Goal: Task Accomplishment & Management: Use online tool/utility

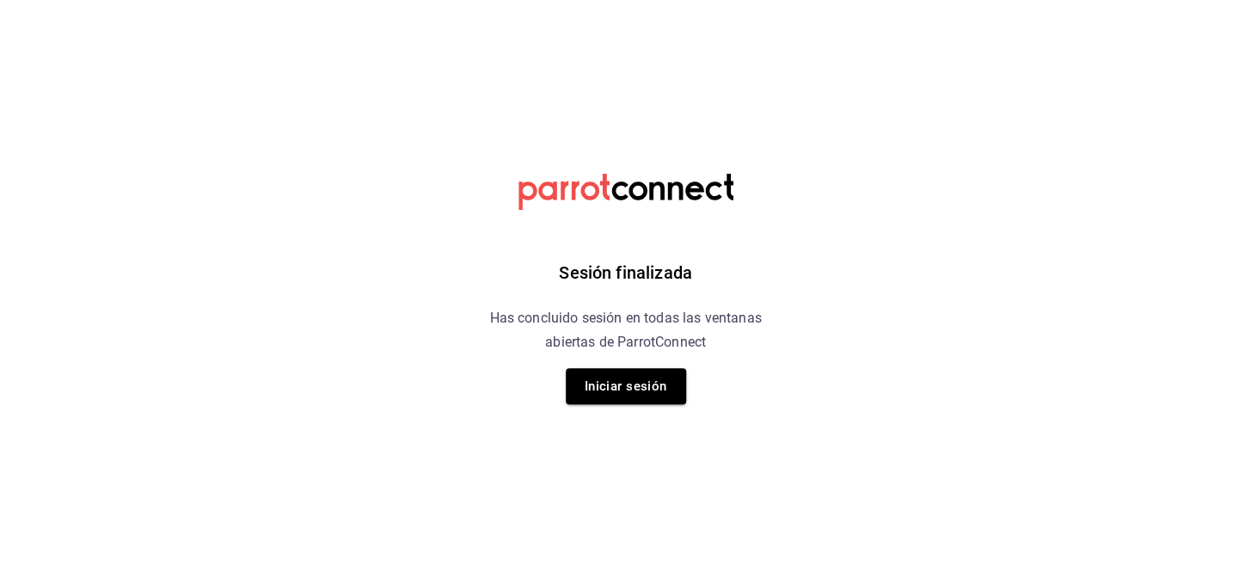
click at [110, 0] on html "Sesión finalizada Has concluido sesión en todas las ventanas abiertas de Parrot…" at bounding box center [625, 0] width 1251 height 0
click at [601, 400] on button "Iniciar sesión" at bounding box center [626, 386] width 120 height 36
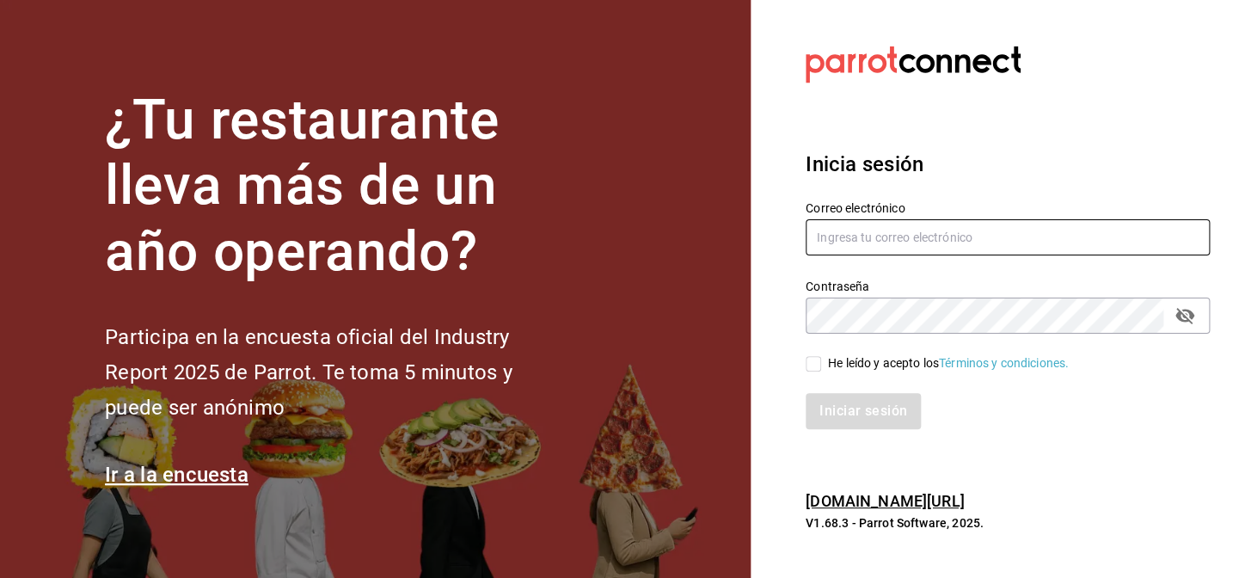
type input "nuevagalicia.sushiexpress@gmail.com"
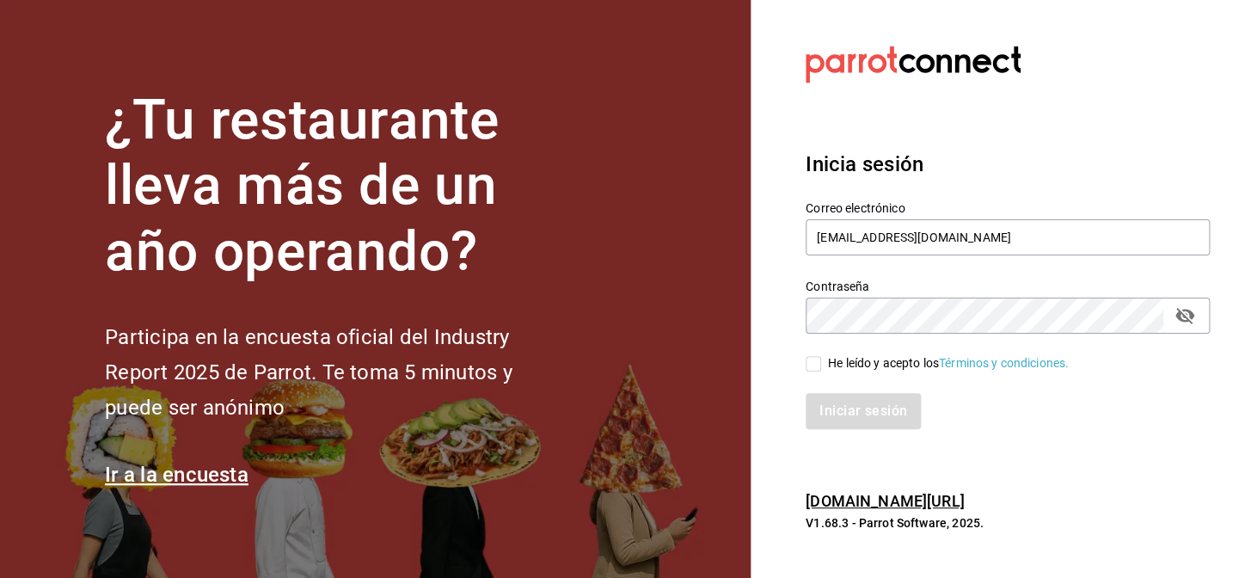
click at [806, 369] on input "He leído y acepto los Términos y condiciones." at bounding box center [813, 363] width 15 height 15
checkbox input "true"
click at [837, 401] on button "Iniciar sesión" at bounding box center [864, 411] width 117 height 36
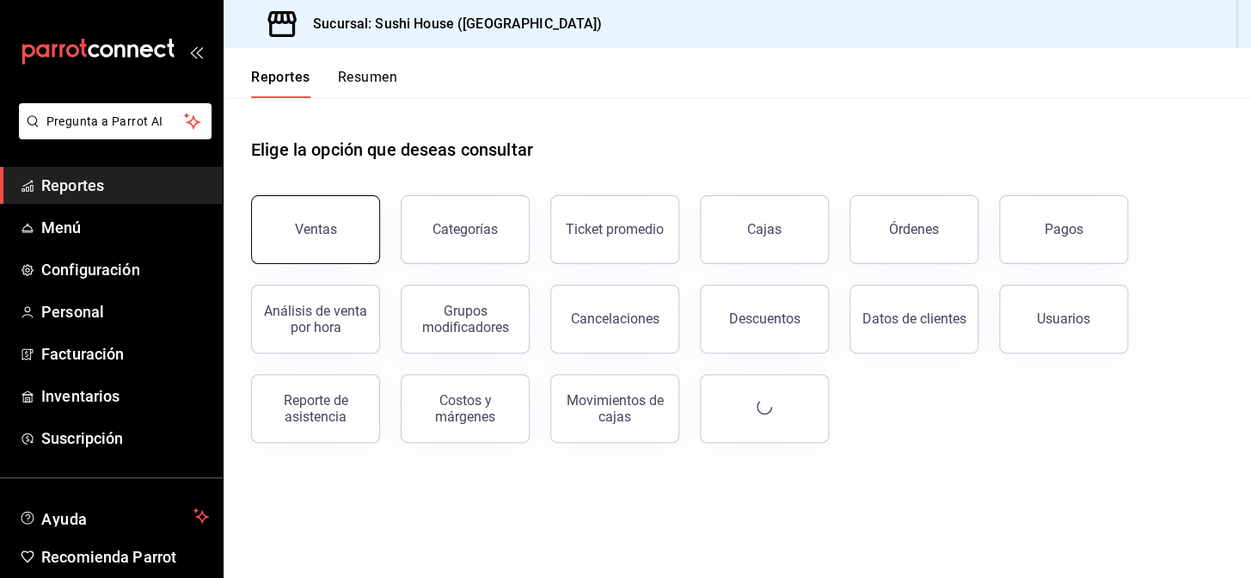
click at [262, 230] on button "Ventas" at bounding box center [315, 229] width 129 height 69
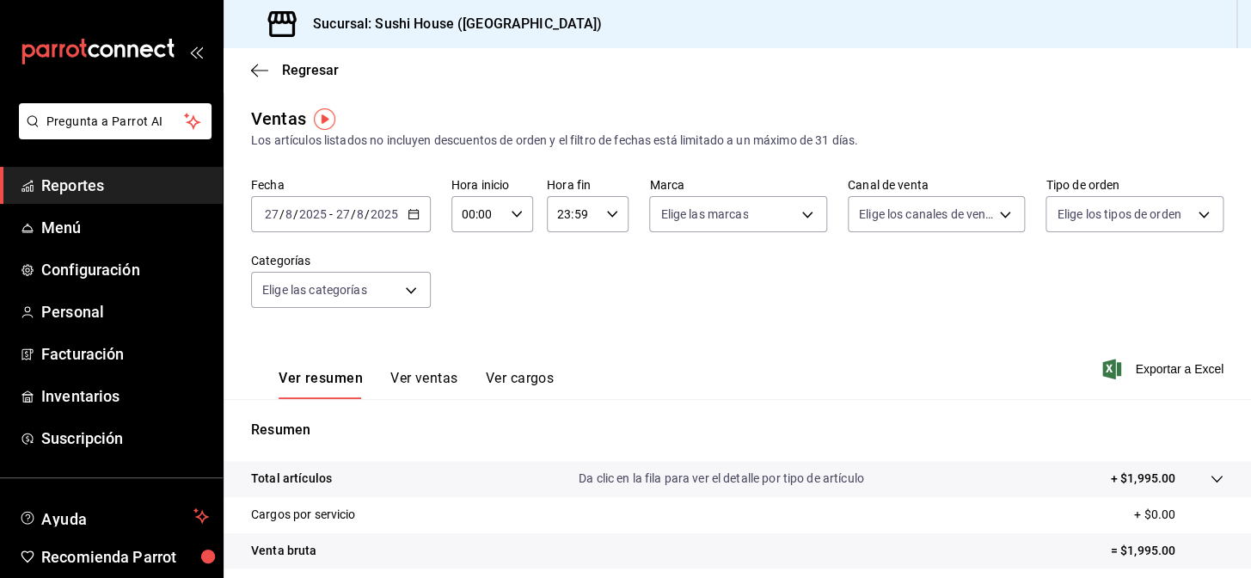
click at [157, 200] on link "Reportes" at bounding box center [111, 185] width 223 height 37
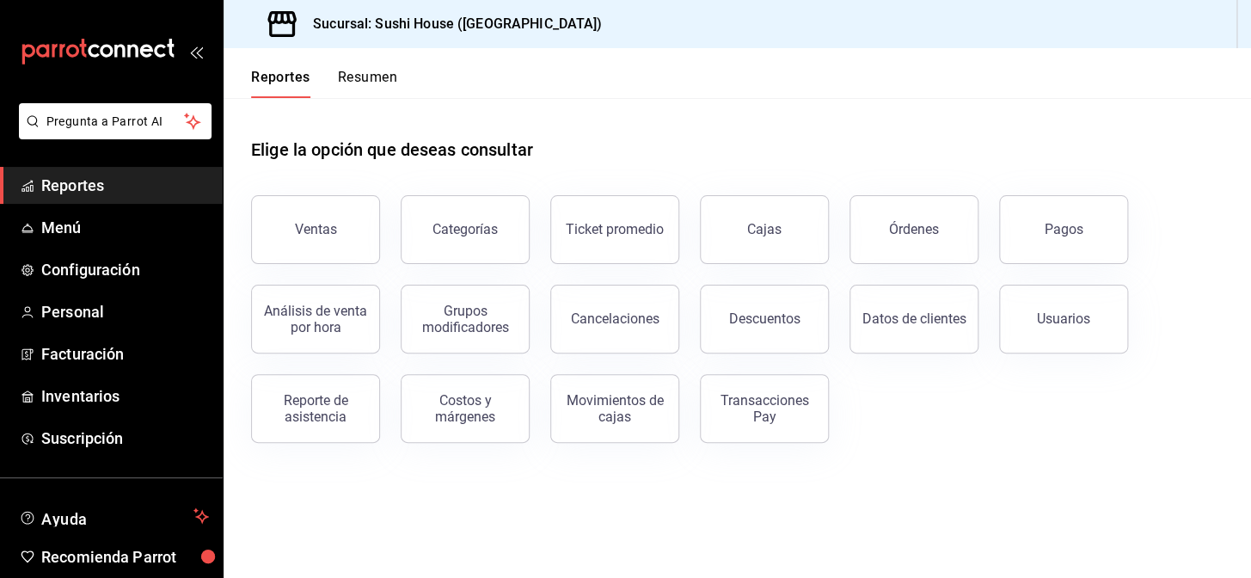
click at [357, 77] on button "Resumen" at bounding box center [367, 83] width 59 height 29
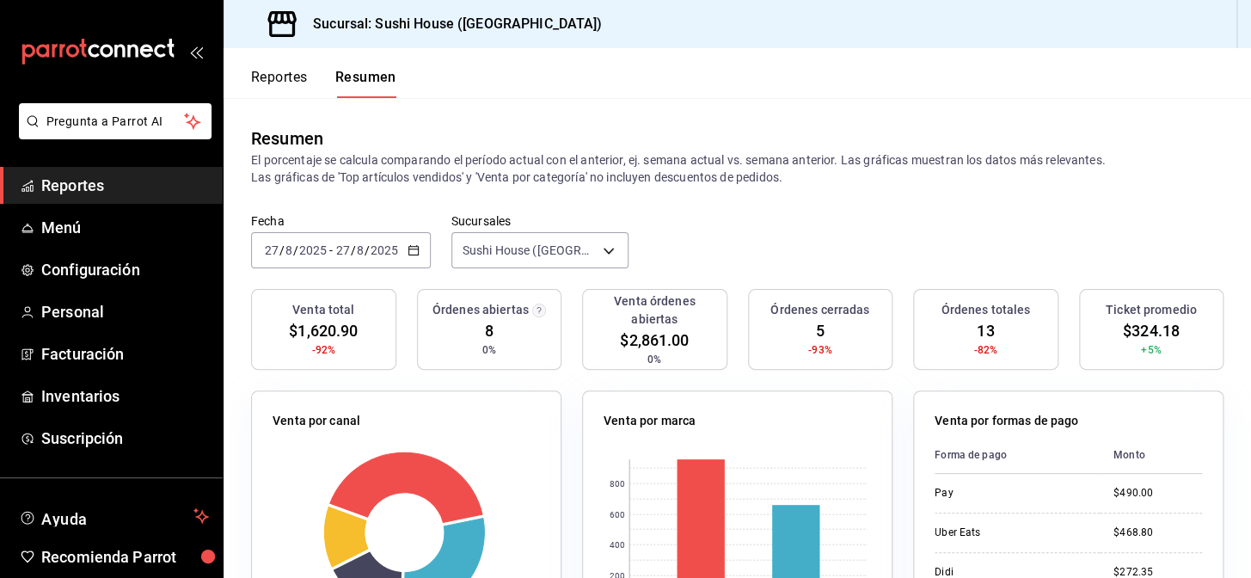
click at [146, 185] on span "Reportes" at bounding box center [125, 185] width 168 height 23
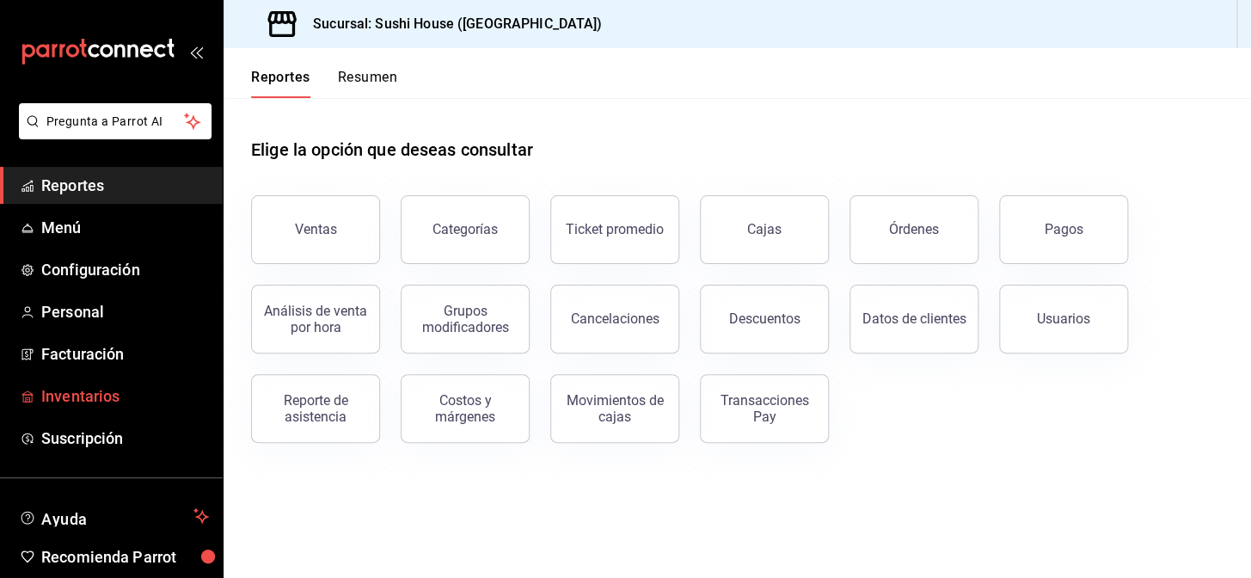
click at [97, 387] on span "Inventarios" at bounding box center [125, 395] width 168 height 23
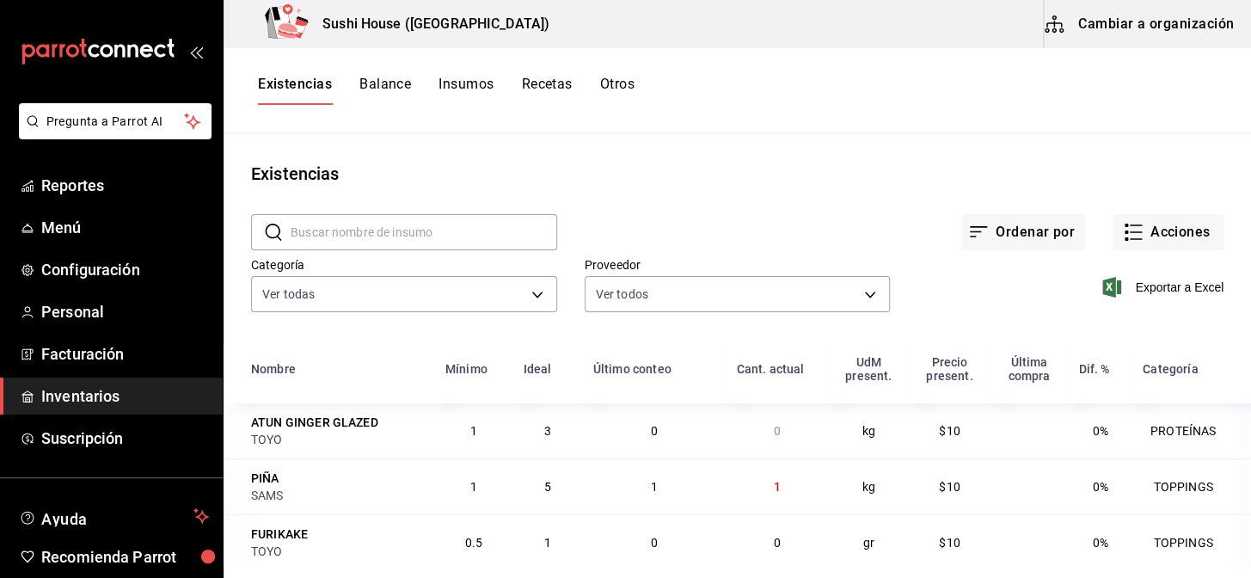
click at [68, 392] on span "Inventarios" at bounding box center [125, 395] width 168 height 23
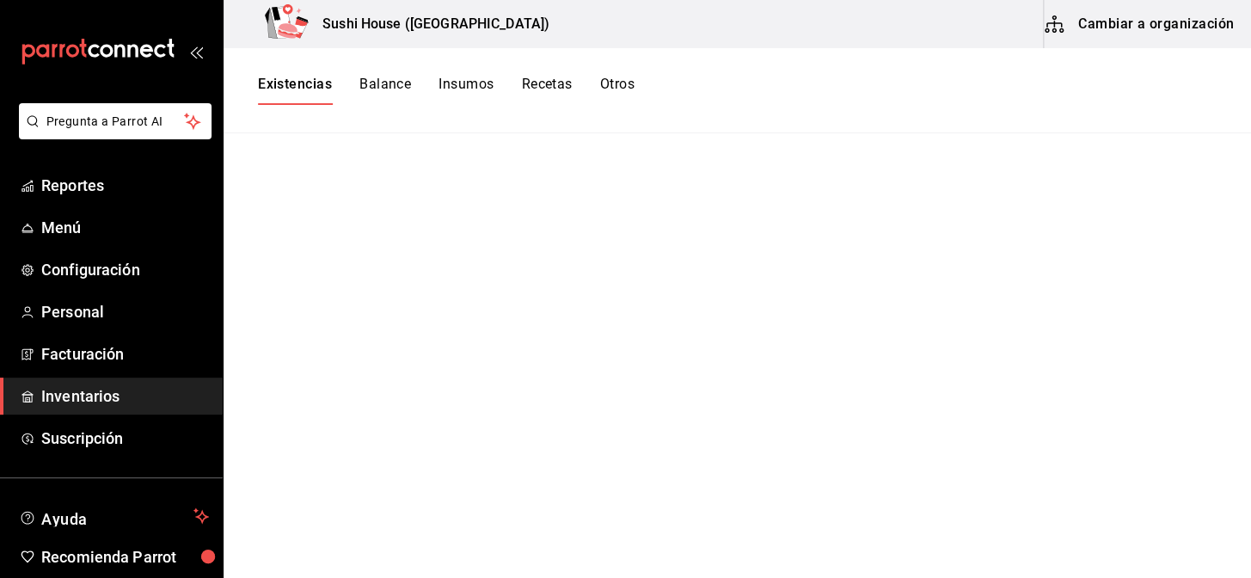
click at [317, 79] on button "Existencias" at bounding box center [295, 90] width 74 height 29
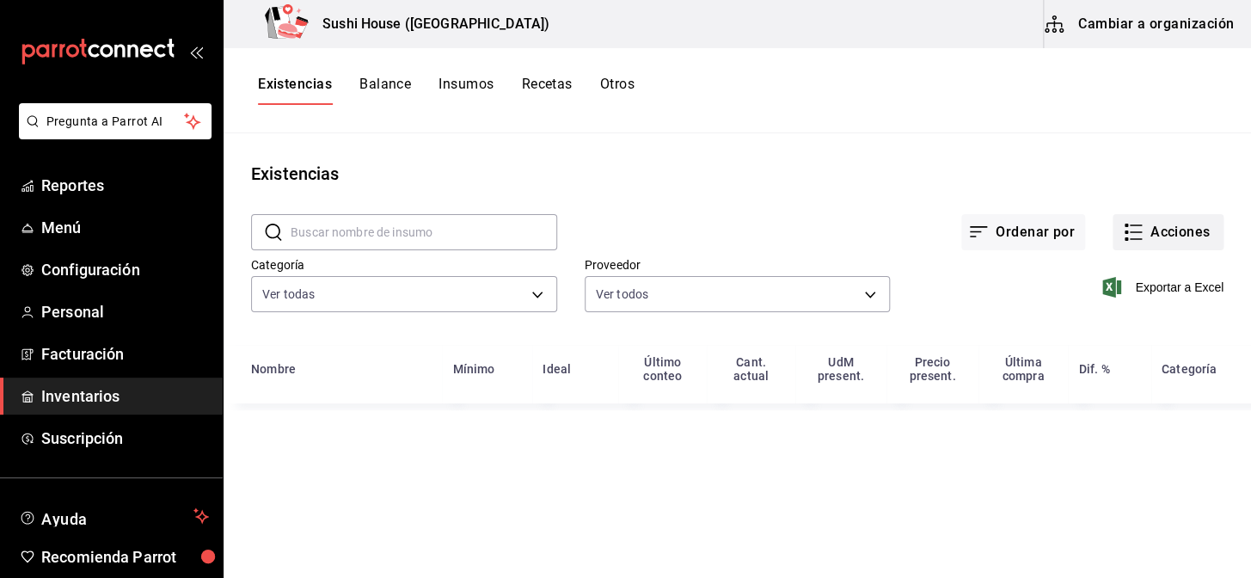
click at [1189, 228] on button "Acciones" at bounding box center [1167, 232] width 111 height 36
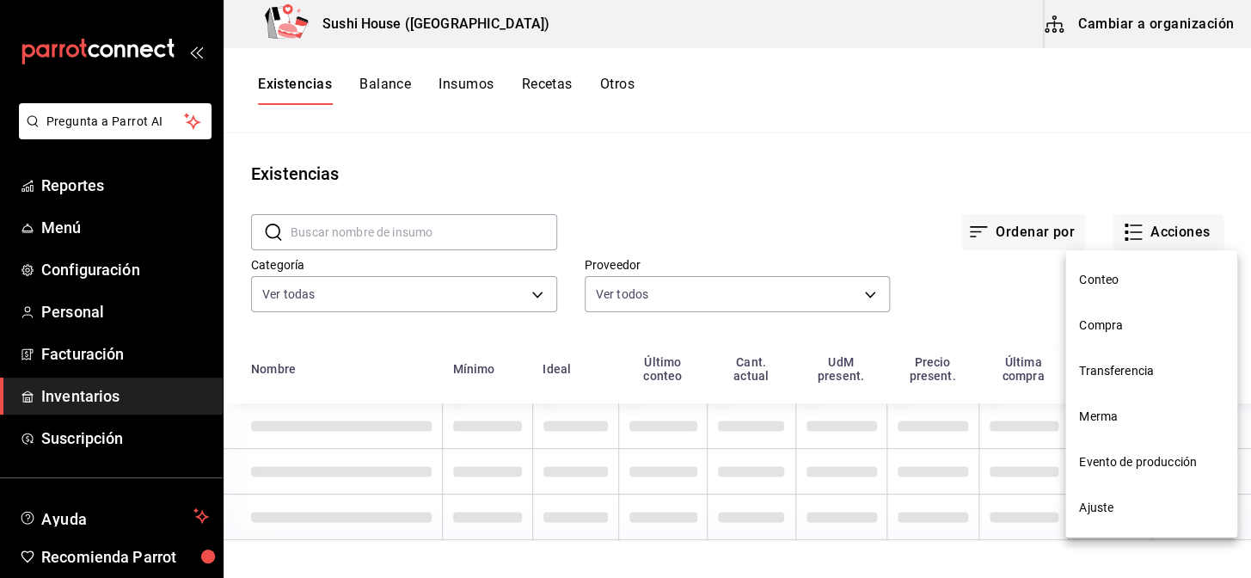
click at [1105, 326] on span "Compra" at bounding box center [1151, 325] width 144 height 18
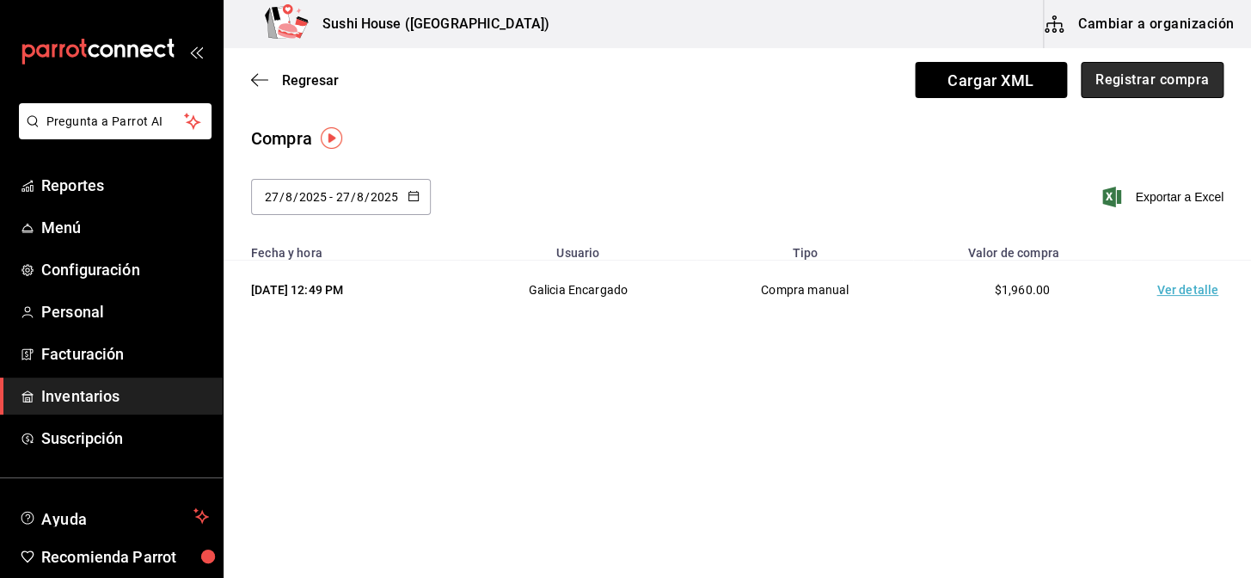
click at [1158, 79] on button "Registrar compra" at bounding box center [1152, 80] width 143 height 36
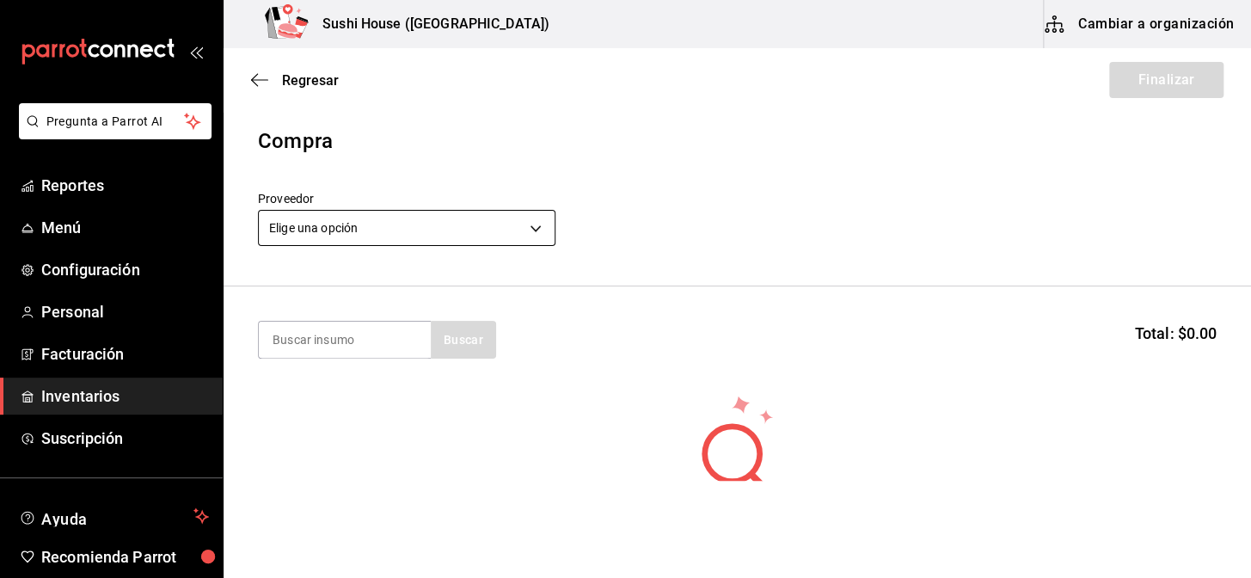
click at [436, 239] on body "Pregunta a Parrot AI Reportes Menú Configuración Personal Facturación Inventari…" at bounding box center [625, 240] width 1251 height 481
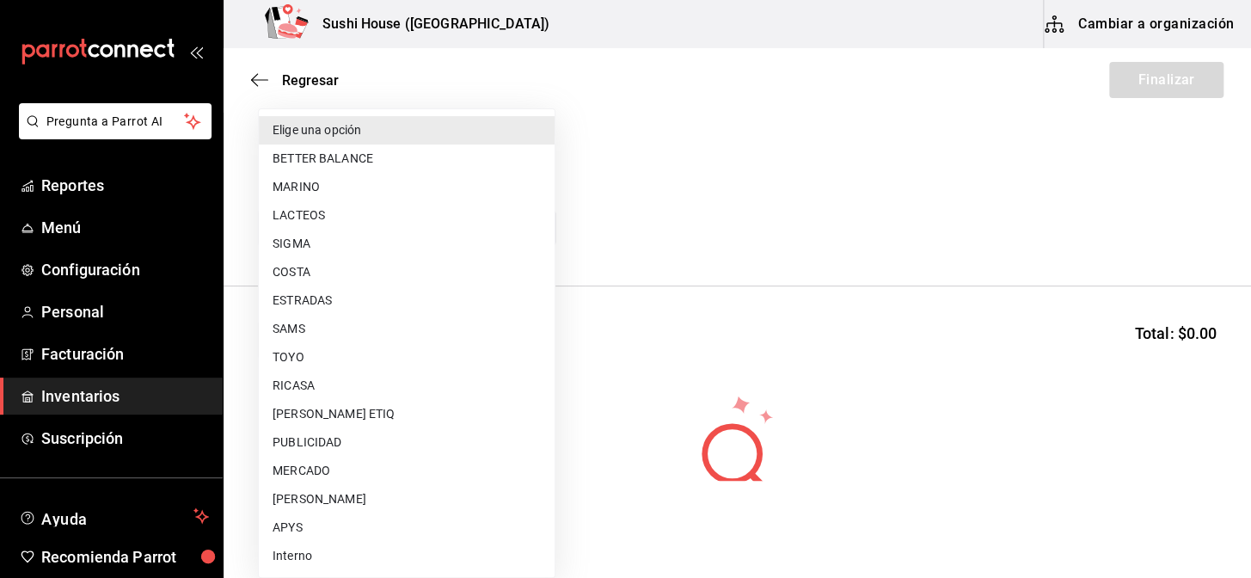
click at [284, 352] on li "TOYO" at bounding box center [407, 357] width 296 height 28
type input "c400ec87-3de0-46f2-a599-fe793aa7abb6"
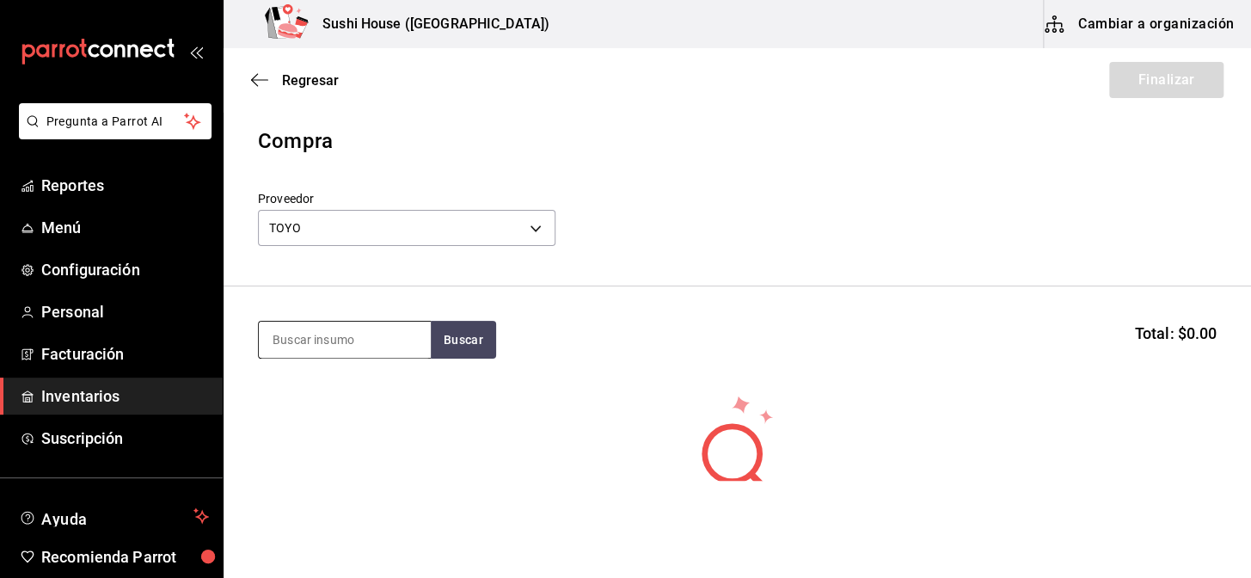
click at [289, 346] on input at bounding box center [345, 340] width 172 height 36
type input "ARROZ"
click at [470, 343] on button "Buscar" at bounding box center [463, 340] width 65 height 38
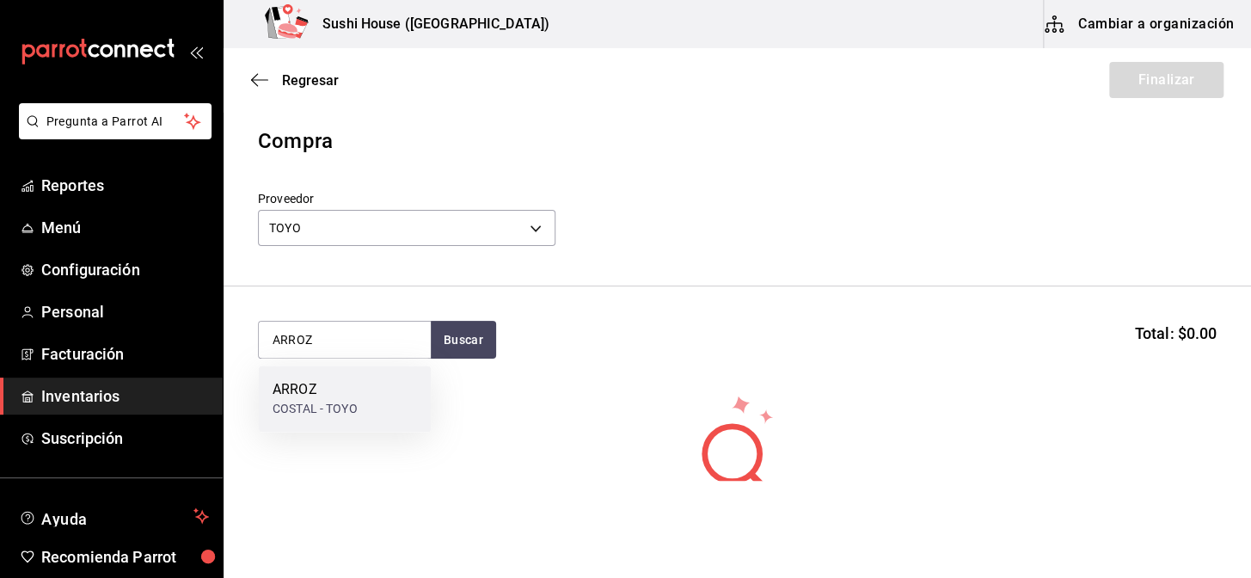
click at [328, 412] on div "COSTAL - TOYO" at bounding box center [315, 409] width 85 height 18
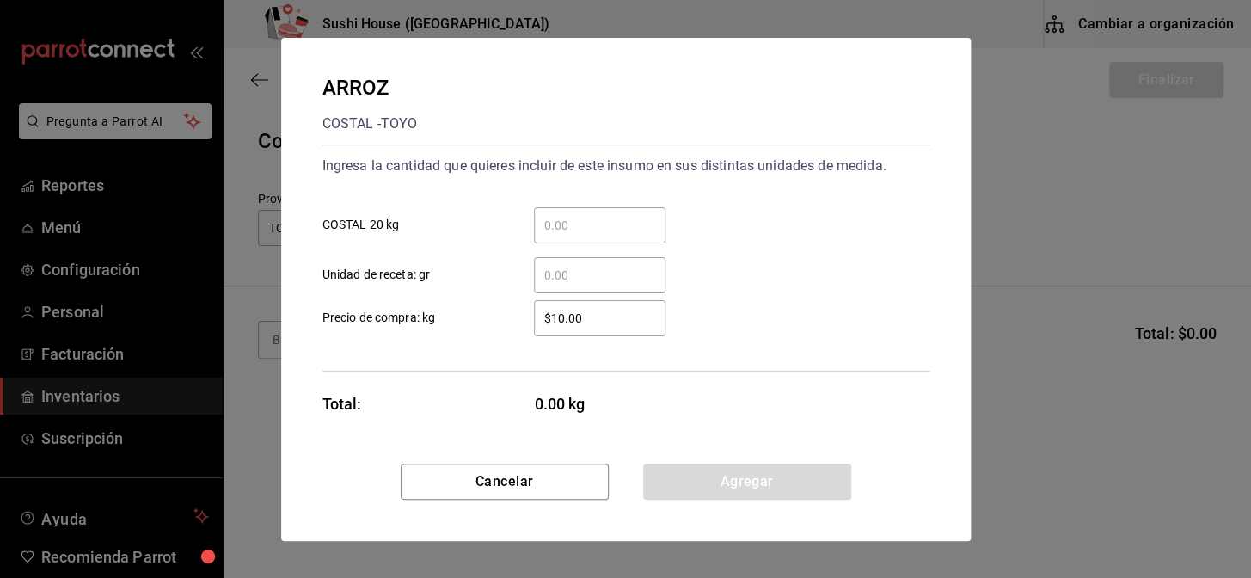
click at [563, 232] on input "​ COSTAL 20 kg" at bounding box center [600, 225] width 132 height 21
type input "7"
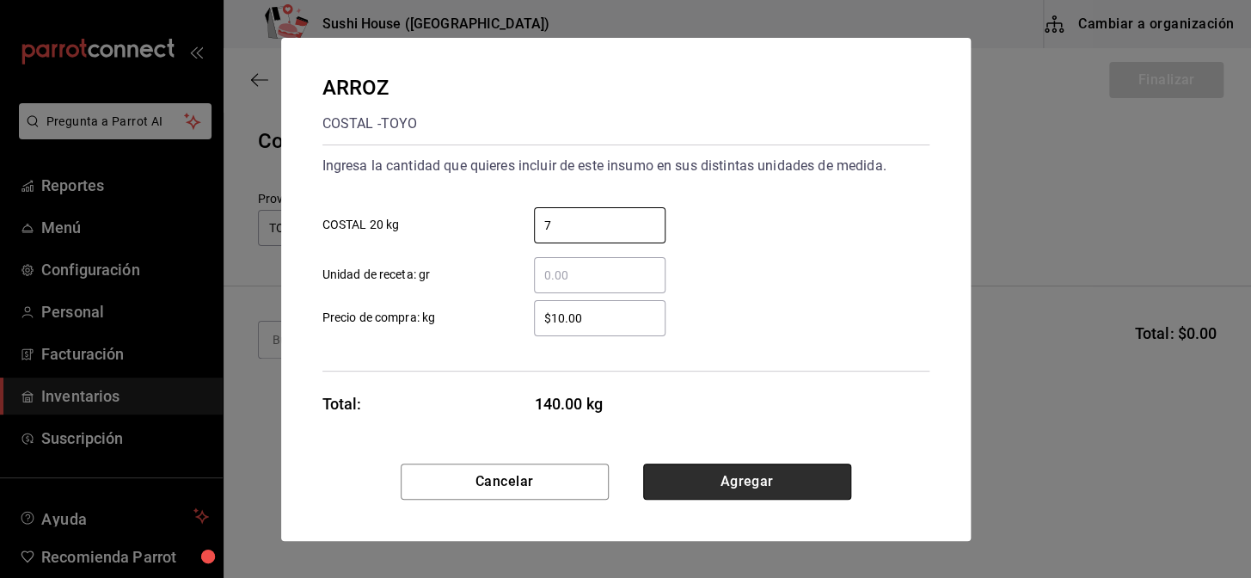
click at [727, 480] on button "Agregar" at bounding box center [747, 481] width 208 height 36
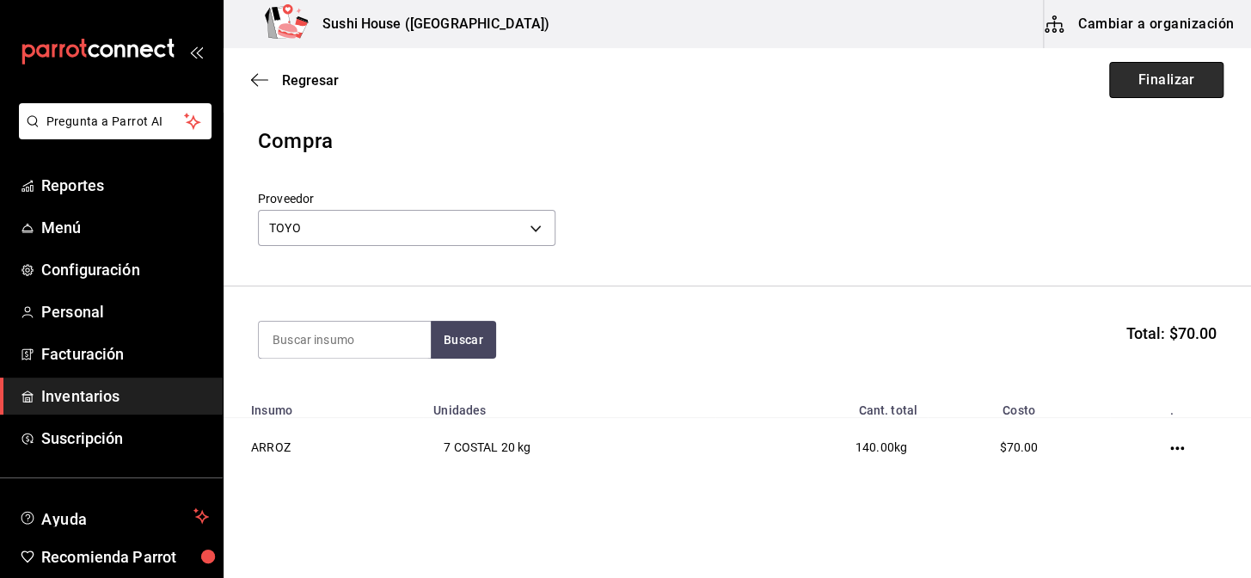
click at [1135, 82] on button "Finalizar" at bounding box center [1166, 80] width 114 height 36
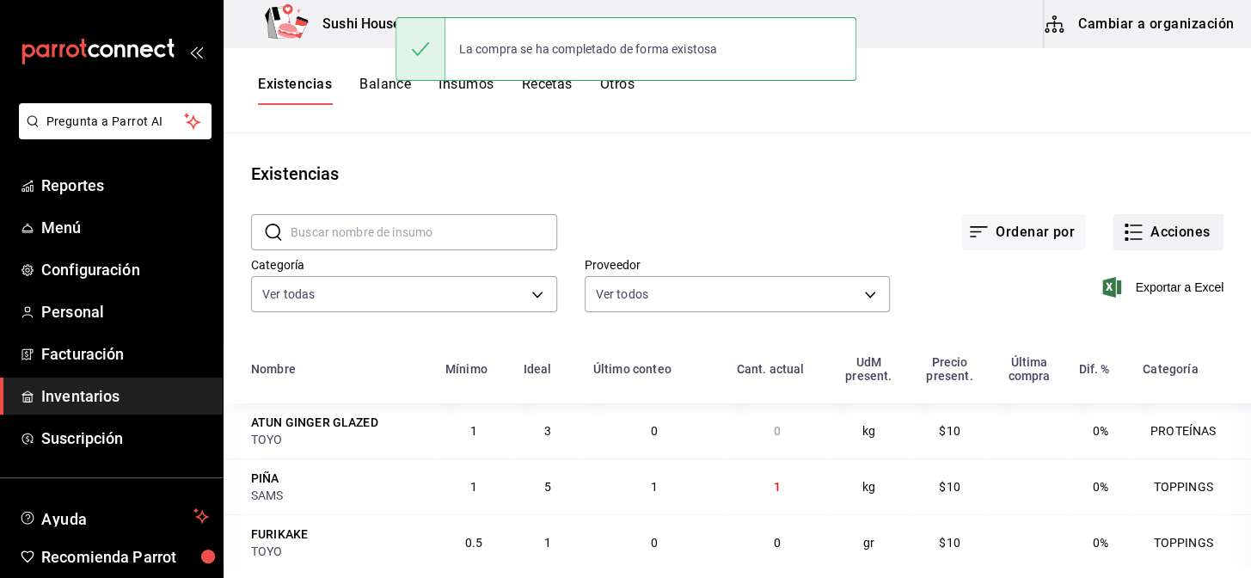
click at [1146, 241] on button "Acciones" at bounding box center [1167, 232] width 111 height 36
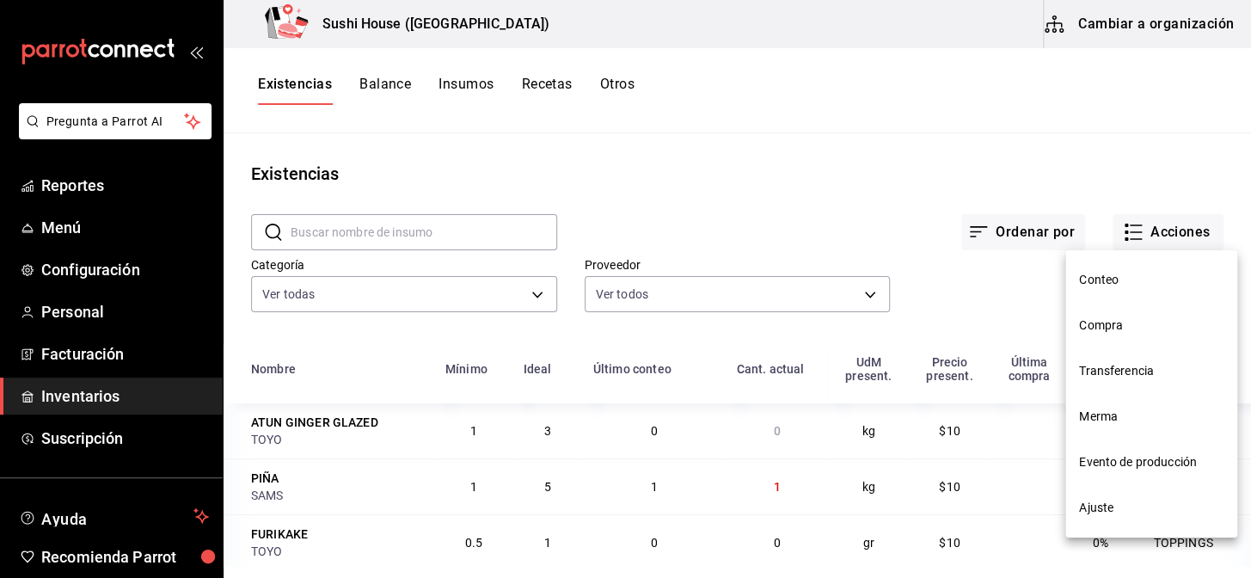
click at [1106, 325] on span "Compra" at bounding box center [1151, 325] width 144 height 18
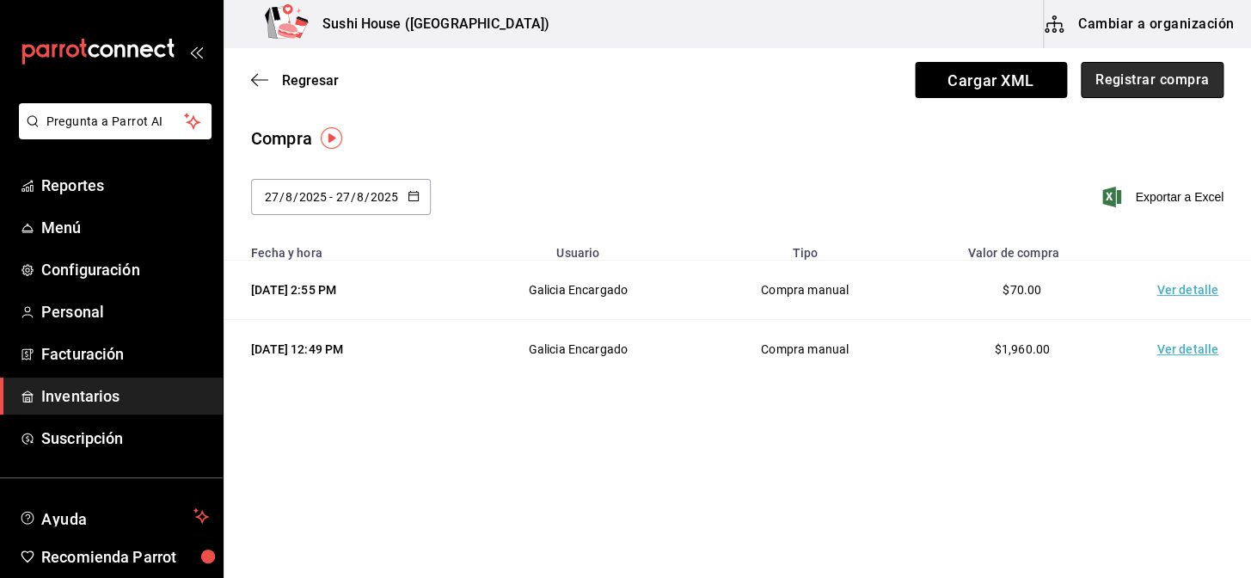
click at [1151, 80] on button "Registrar compra" at bounding box center [1152, 80] width 143 height 36
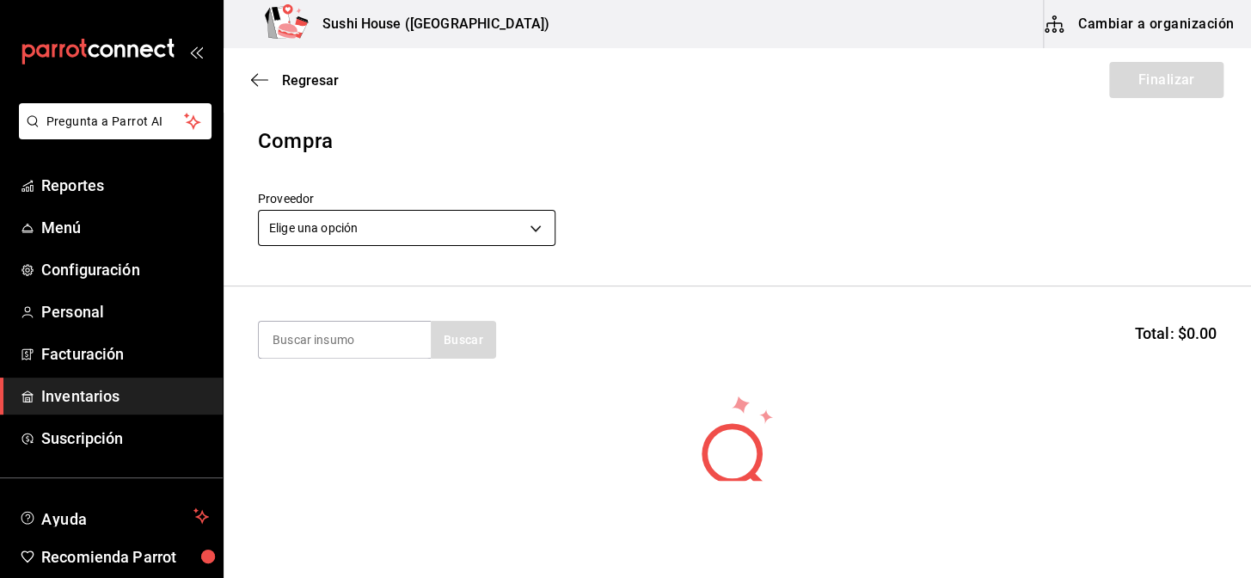
click at [395, 229] on body "Pregunta a Parrot AI Reportes Menú Configuración Personal Facturación Inventari…" at bounding box center [625, 240] width 1251 height 481
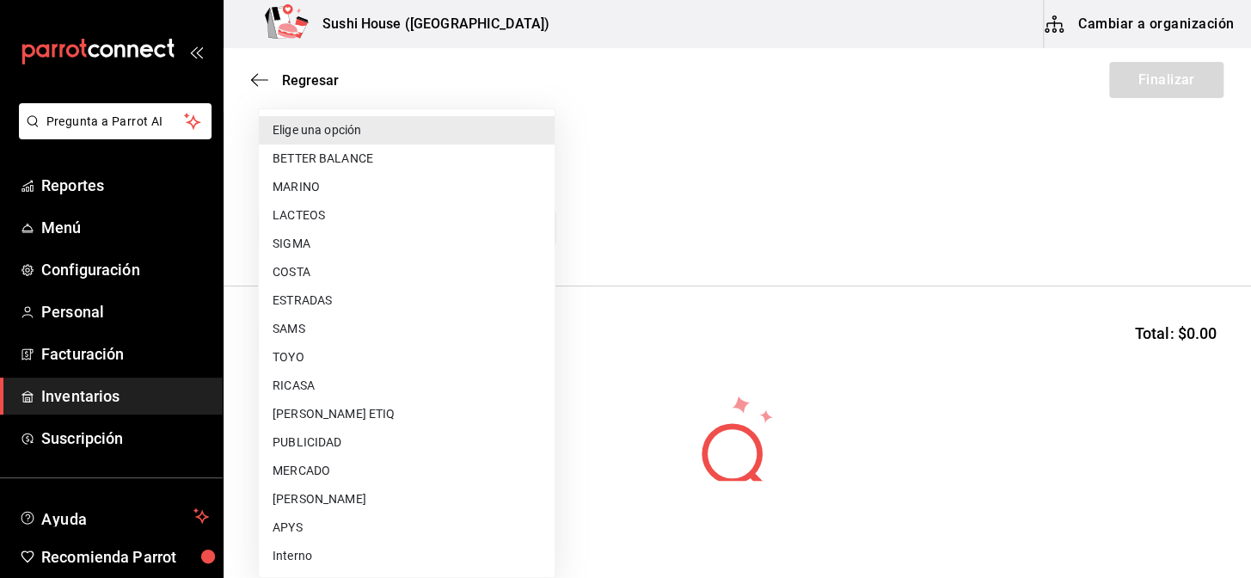
click at [292, 357] on li "TOYO" at bounding box center [407, 357] width 296 height 28
type input "c400ec87-3de0-46f2-a599-fe793aa7abb6"
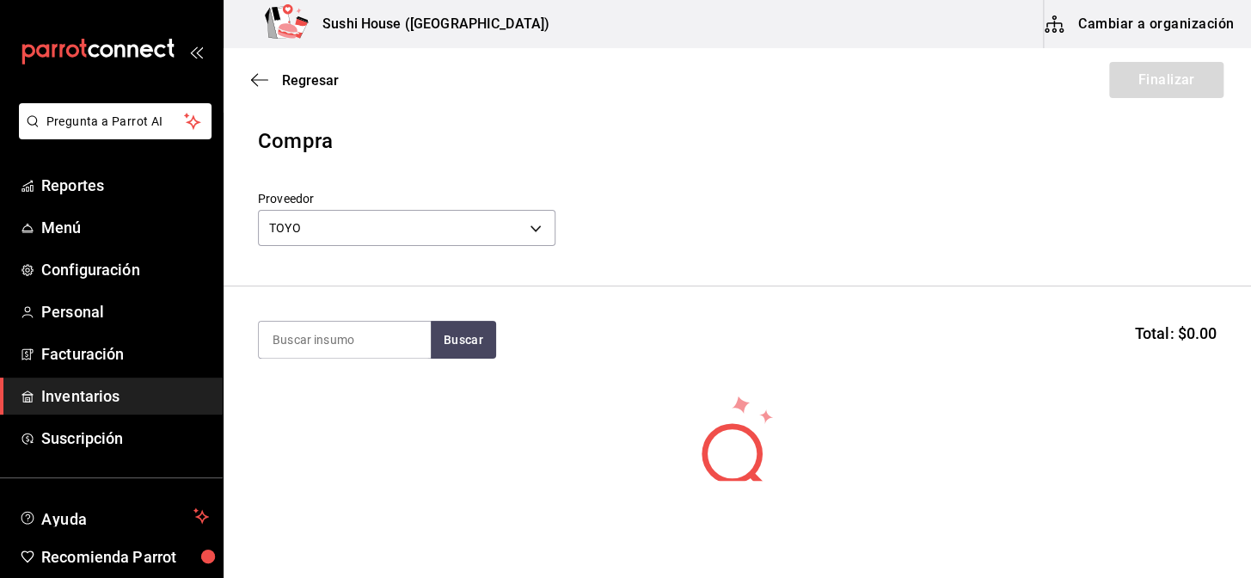
click at [298, 345] on input at bounding box center [345, 340] width 172 height 36
type input "EDAMAME"
click at [494, 334] on button "Buscar" at bounding box center [463, 340] width 65 height 38
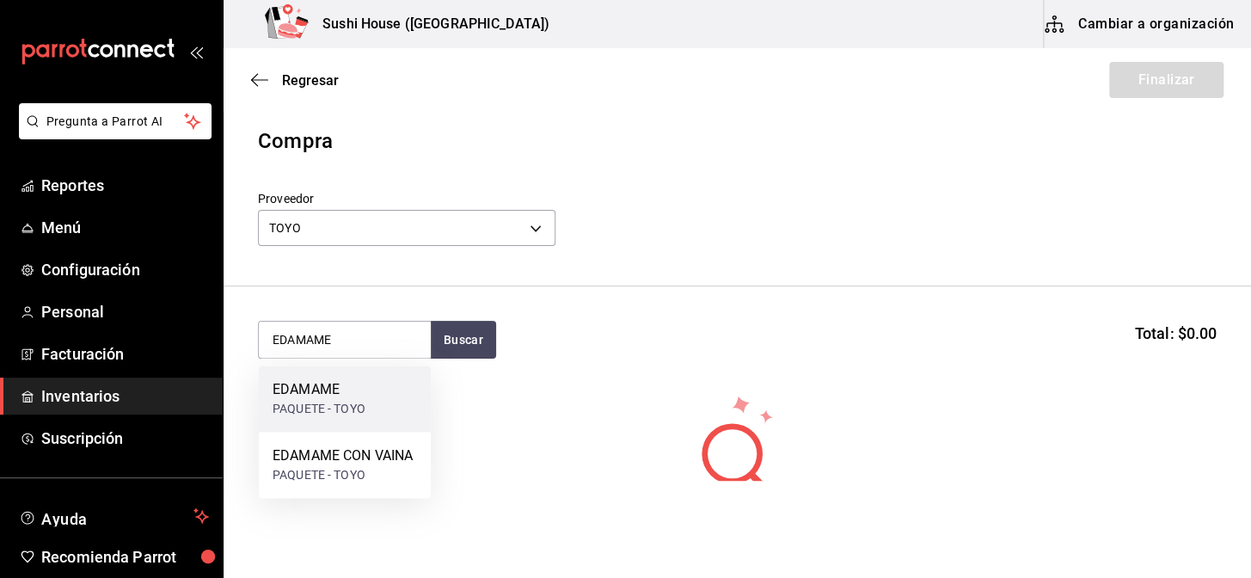
click at [318, 402] on div "PAQUETE - TOYO" at bounding box center [319, 409] width 93 height 18
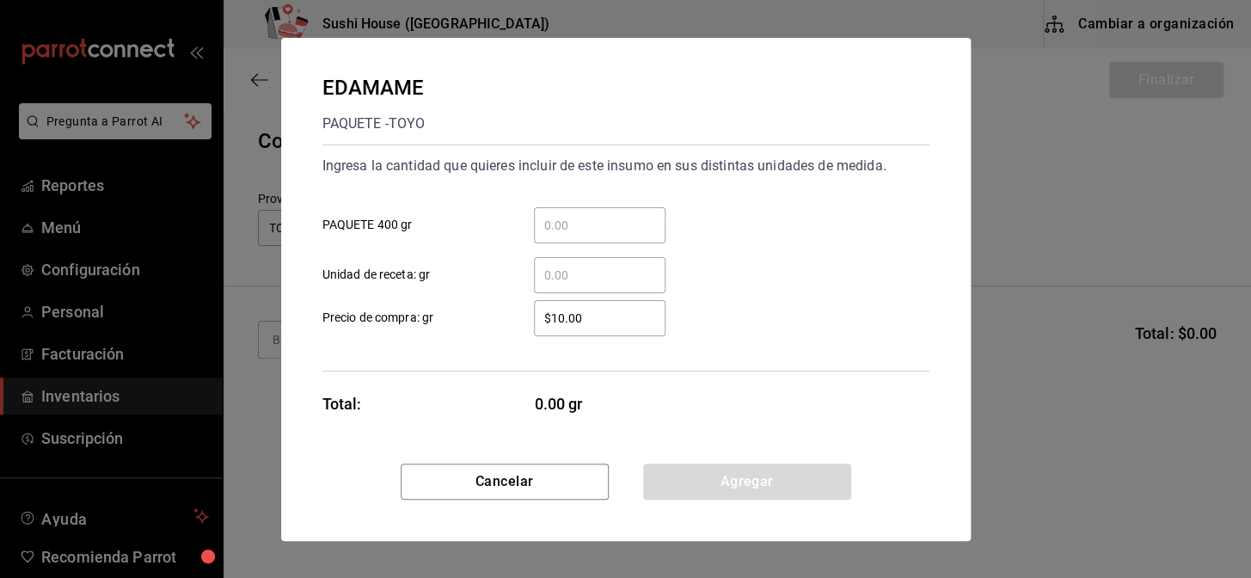
click at [572, 225] on input "​ PAQUETE 400 gr" at bounding box center [600, 225] width 132 height 21
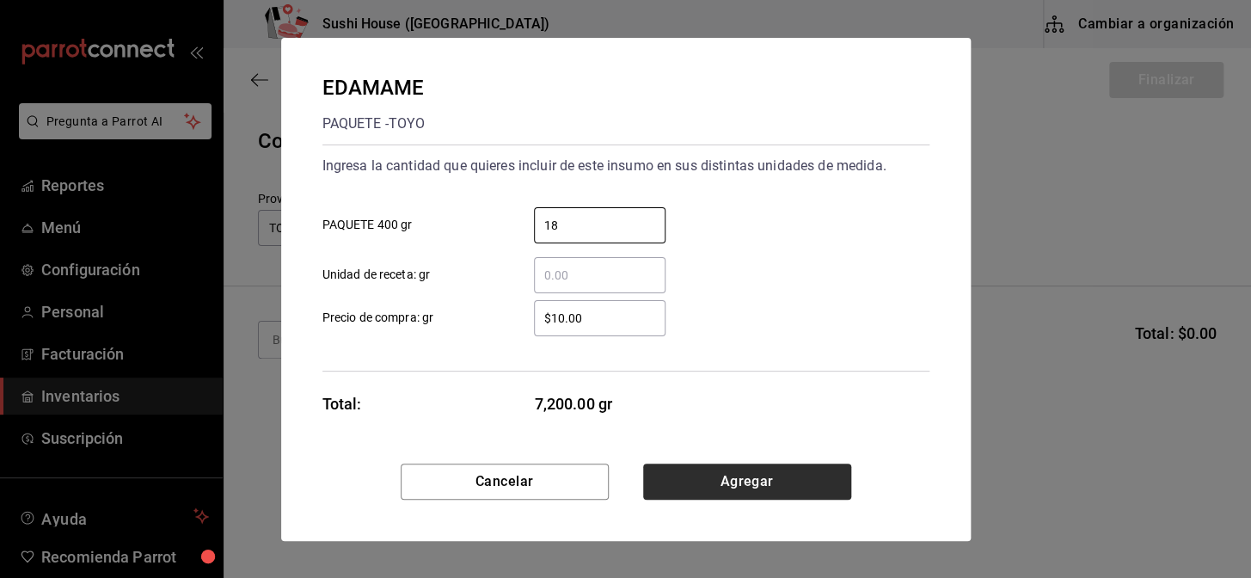
type input "18"
click at [757, 487] on button "Agregar" at bounding box center [747, 481] width 208 height 36
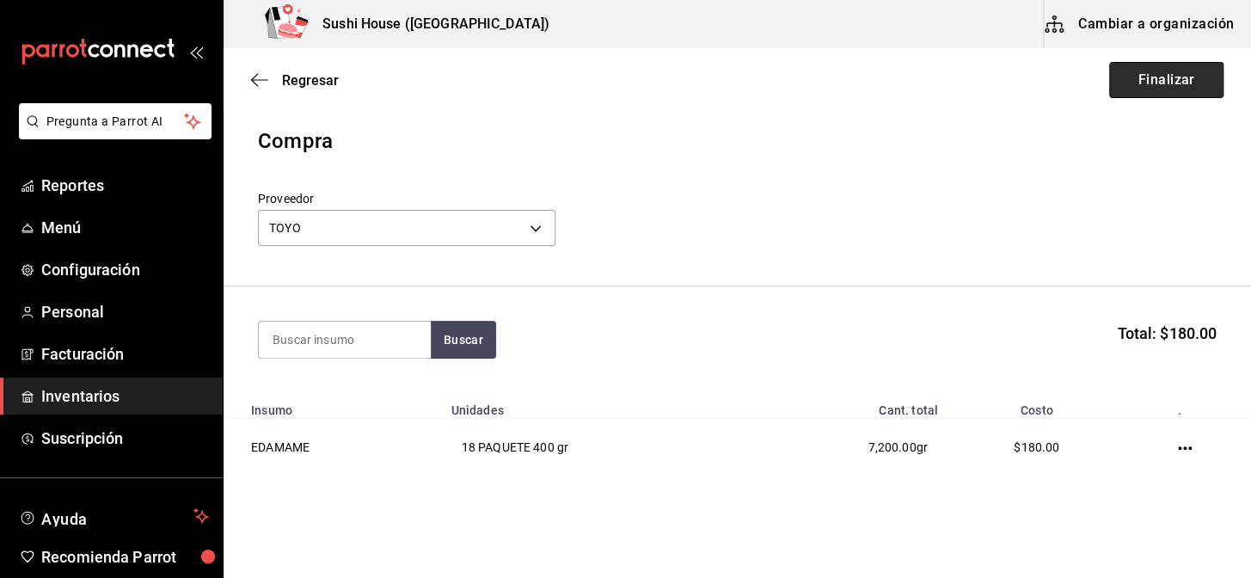
click at [1145, 78] on button "Finalizar" at bounding box center [1166, 80] width 114 height 36
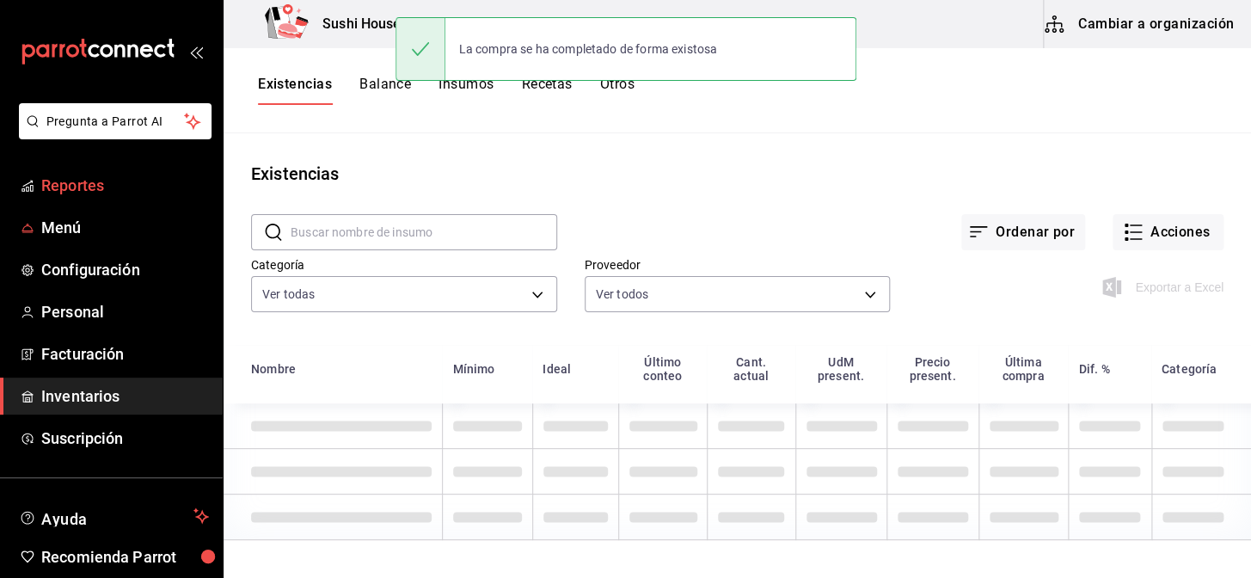
click at [69, 187] on span "Reportes" at bounding box center [125, 185] width 168 height 23
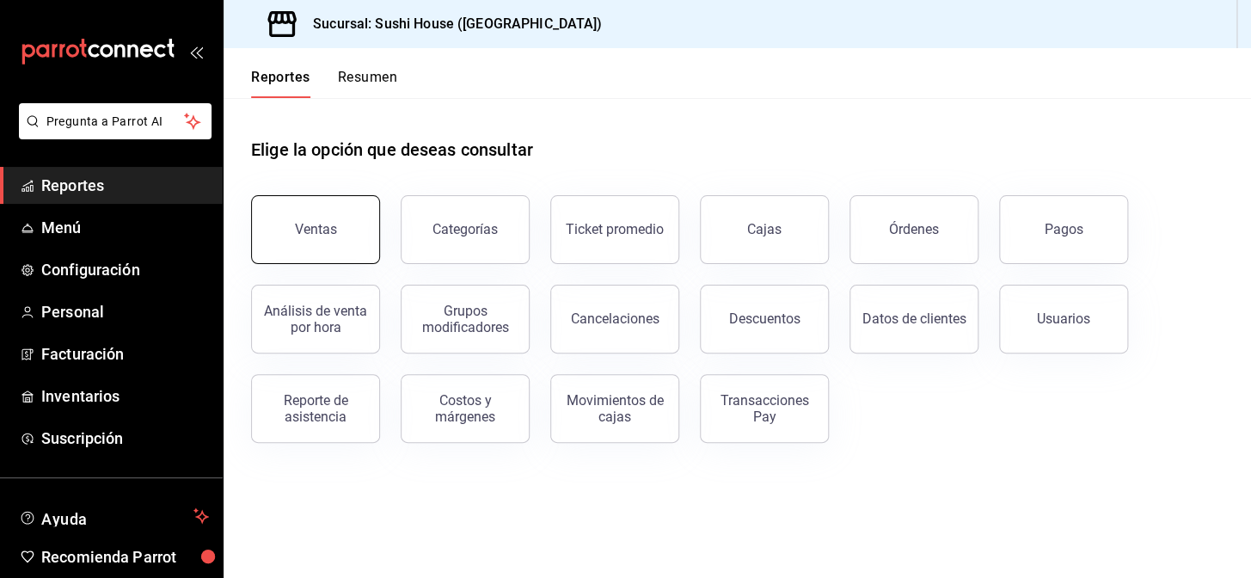
click at [327, 229] on div "Ventas" at bounding box center [316, 229] width 42 height 16
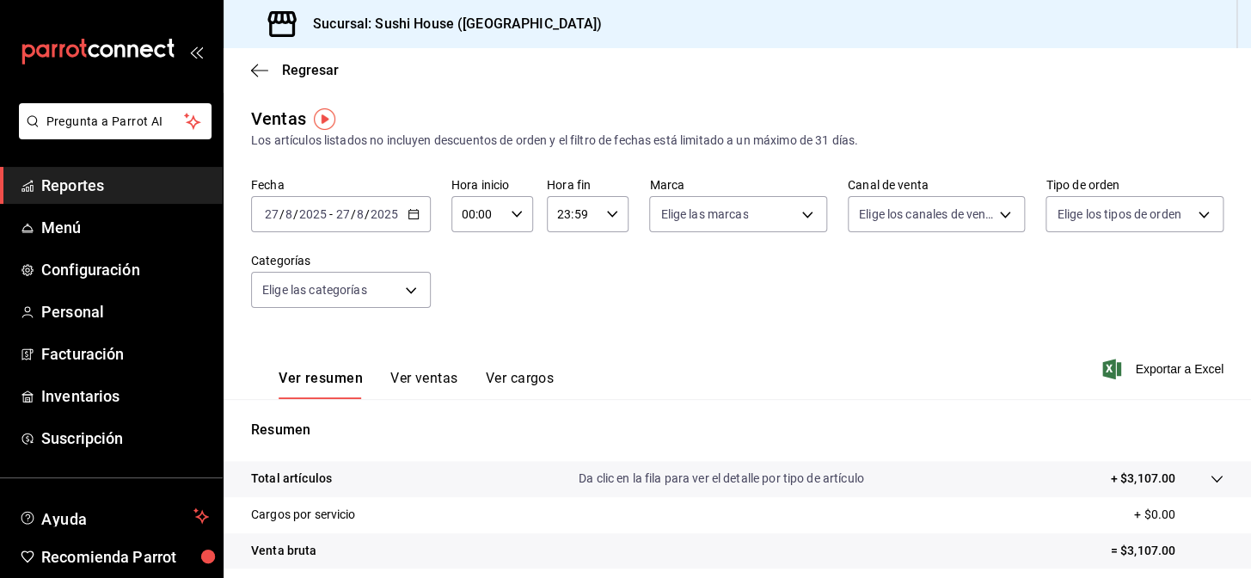
click at [95, 175] on span "Reportes" at bounding box center [125, 185] width 168 height 23
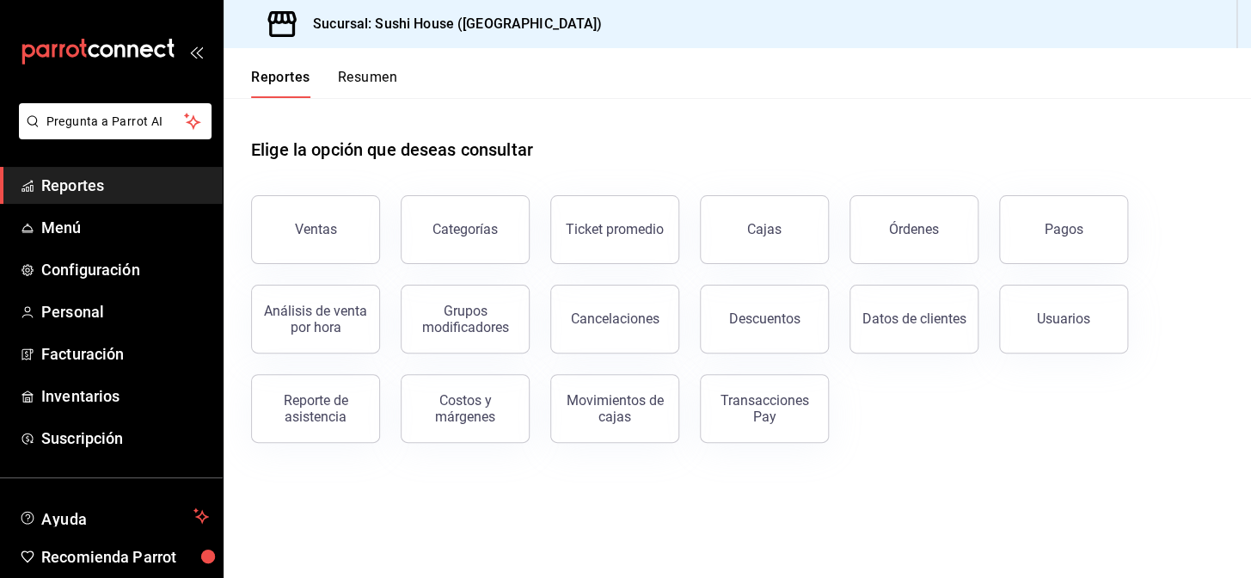
click at [355, 83] on button "Resumen" at bounding box center [367, 83] width 59 height 29
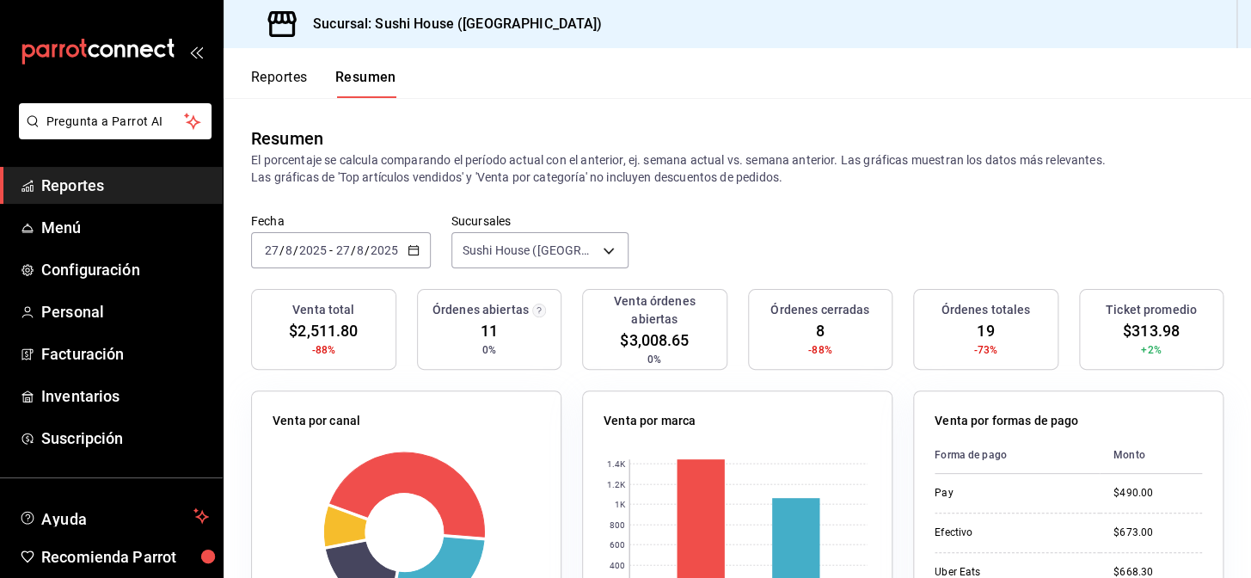
click at [113, 196] on span "Reportes" at bounding box center [125, 185] width 168 height 23
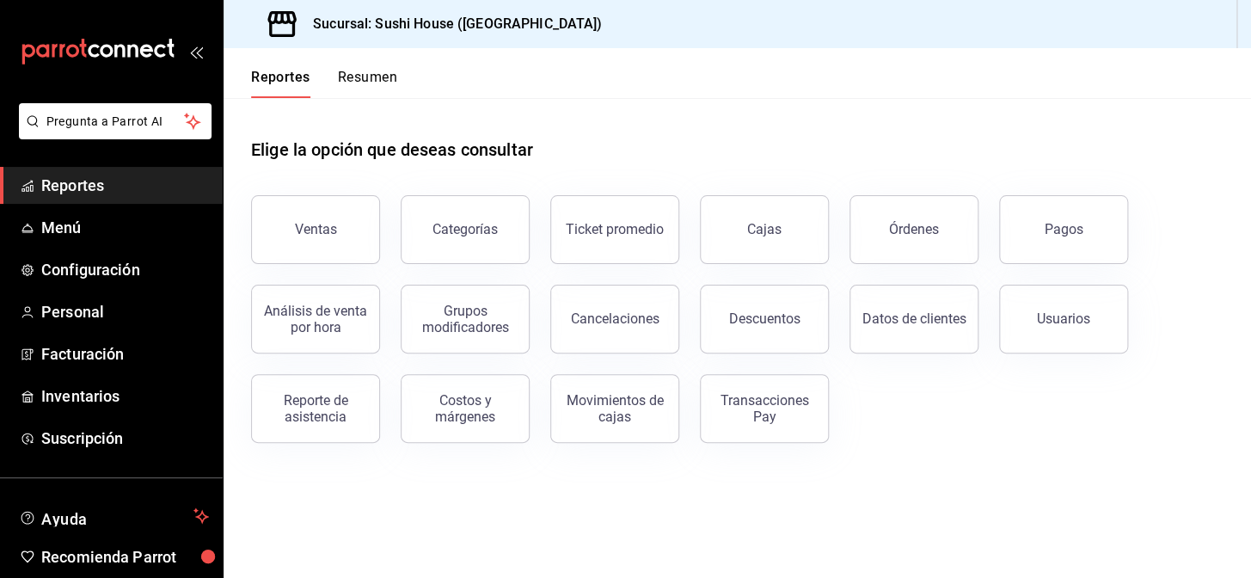
click at [380, 92] on button "Resumen" at bounding box center [367, 83] width 59 height 29
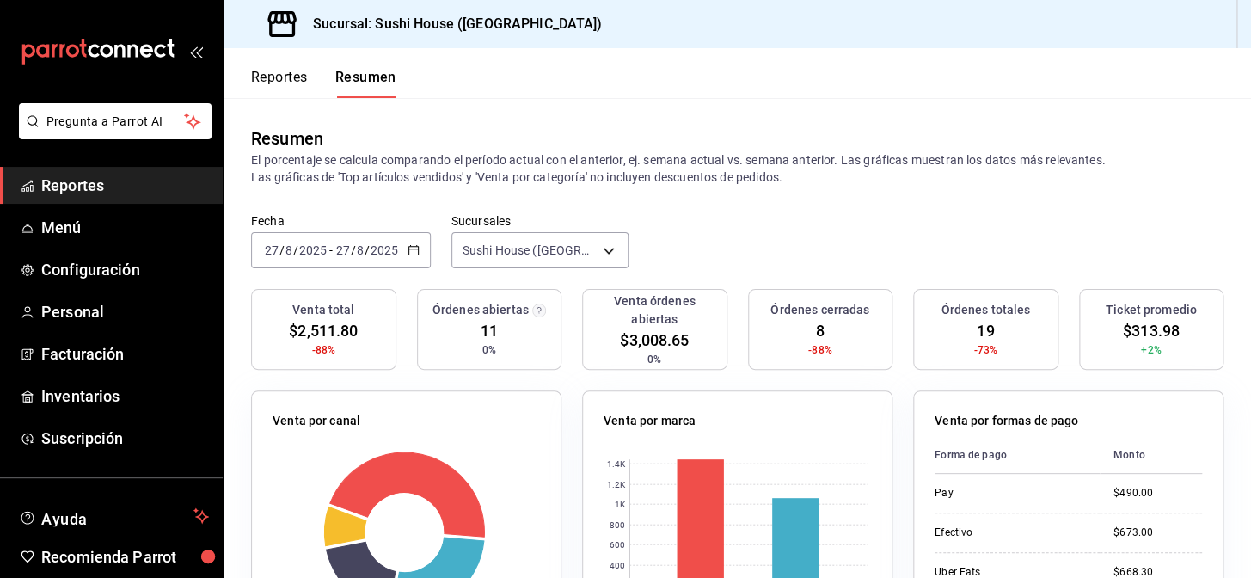
click at [97, 180] on span "Reportes" at bounding box center [125, 185] width 168 height 23
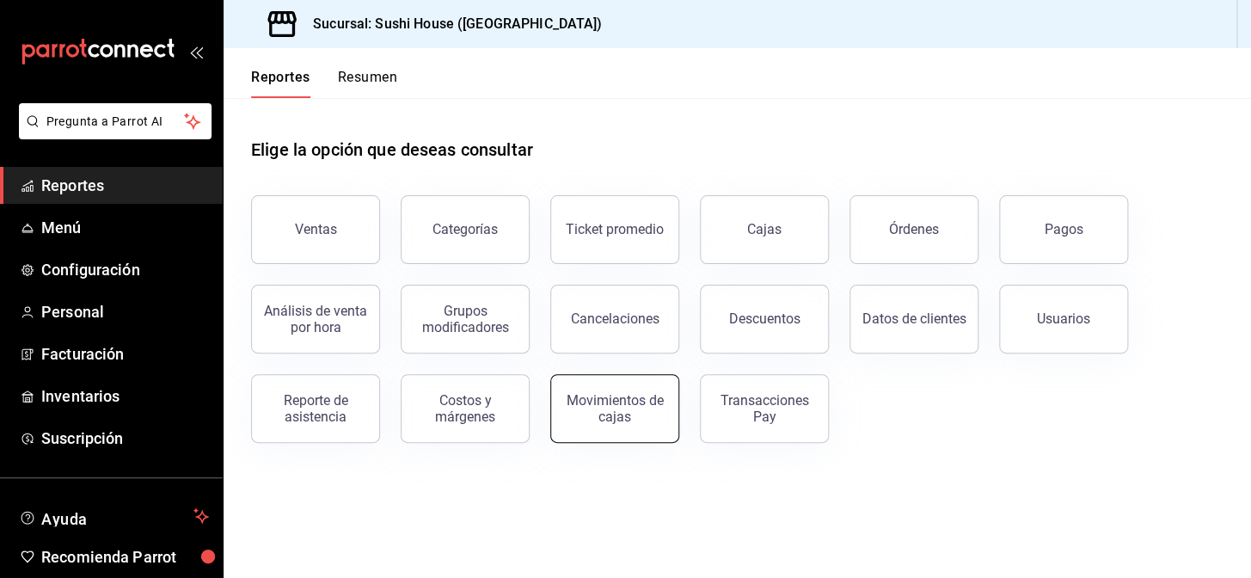
click at [633, 407] on div "Movimientos de cajas" at bounding box center [614, 408] width 107 height 33
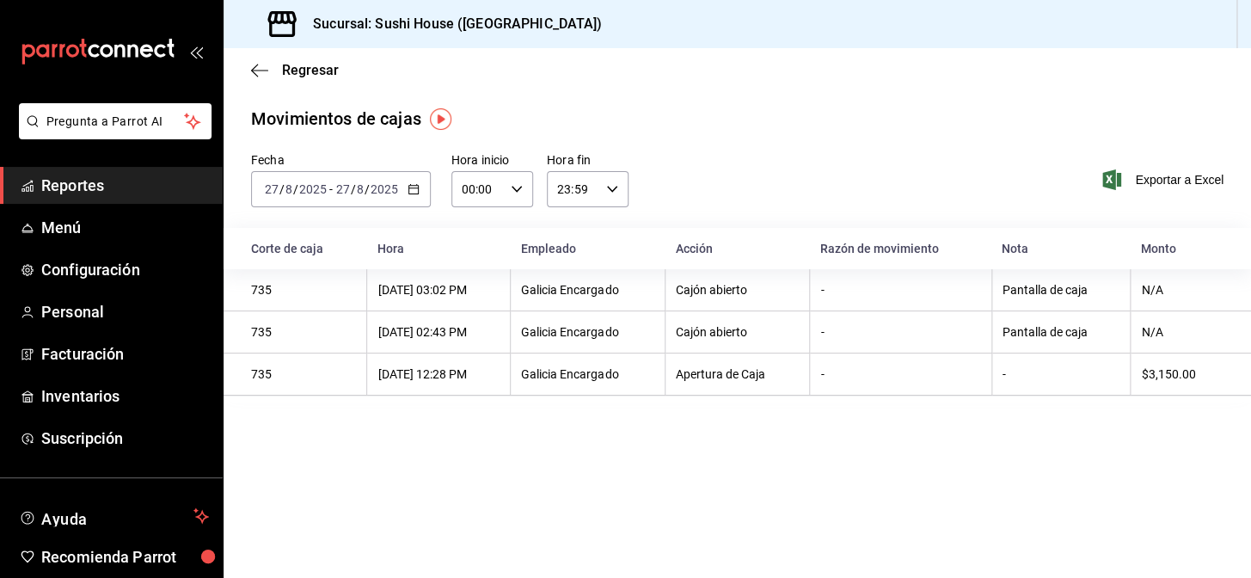
click at [132, 189] on span "Reportes" at bounding box center [125, 185] width 168 height 23
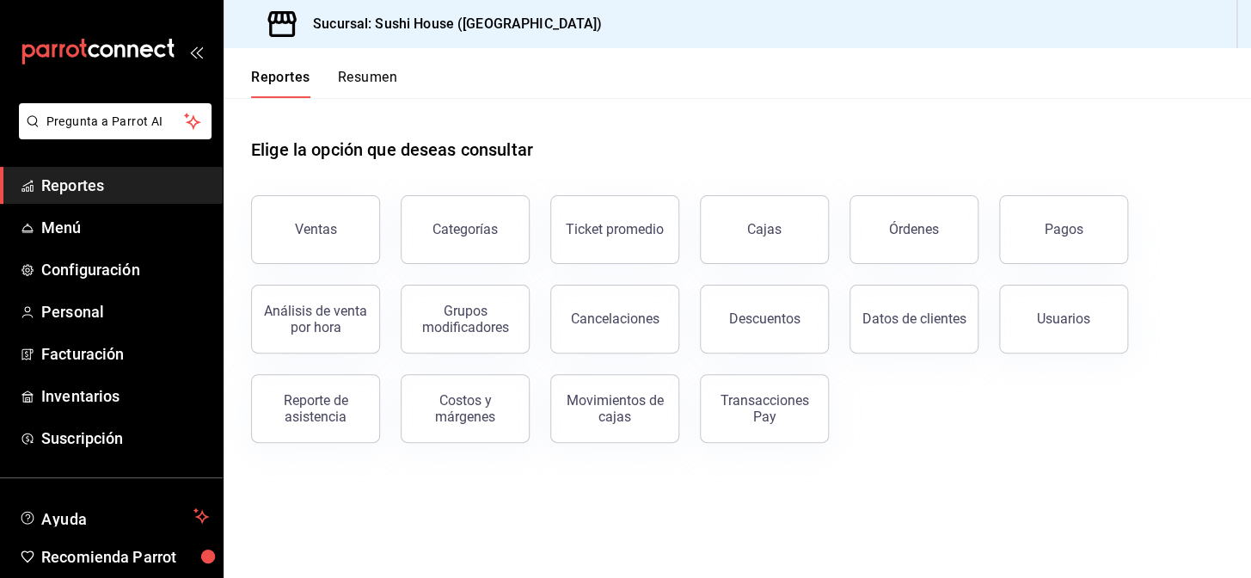
click at [371, 70] on button "Resumen" at bounding box center [367, 83] width 59 height 29
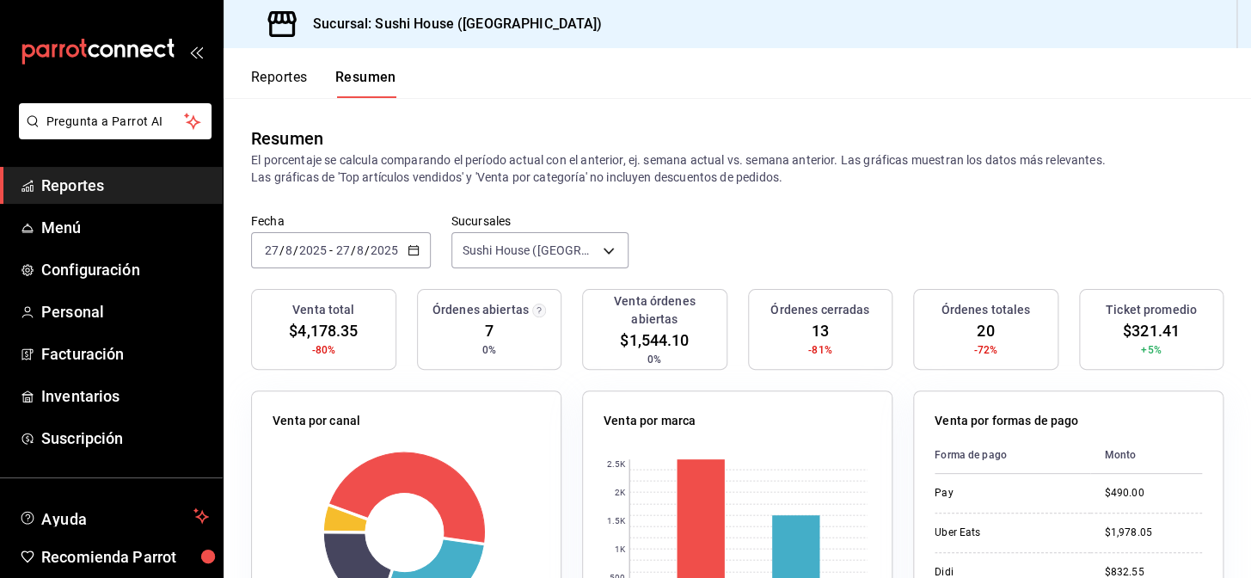
click at [83, 182] on span "Reportes" at bounding box center [125, 185] width 168 height 23
